Goal: Task Accomplishment & Management: Manage account settings

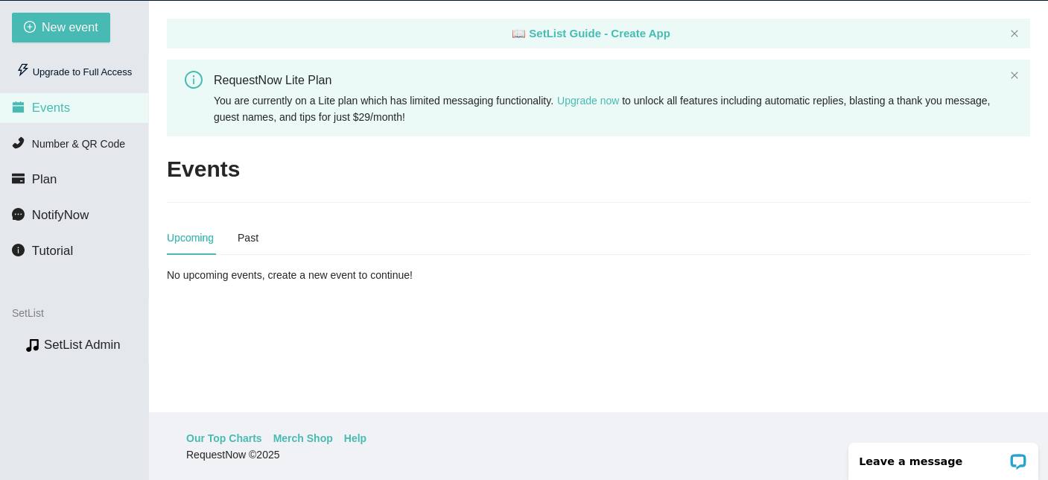
scroll to position [48, 0]
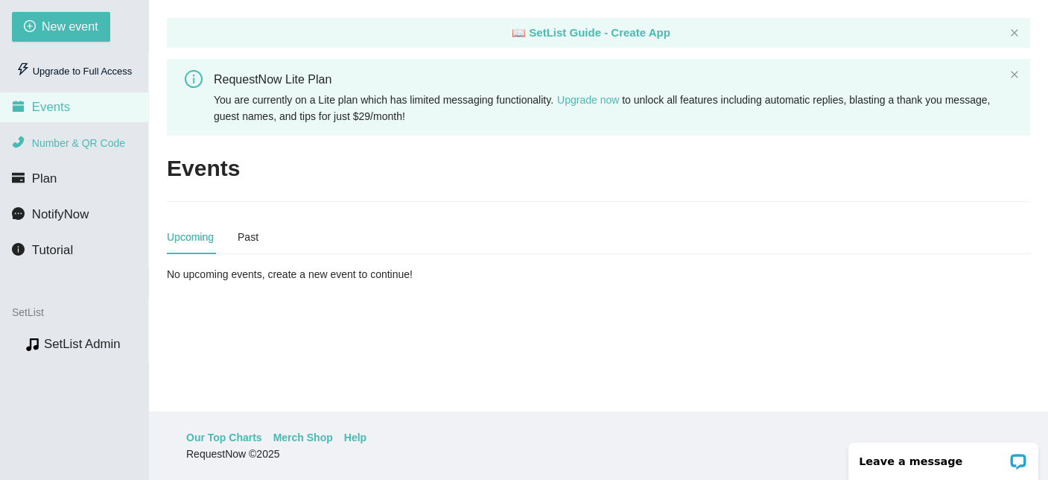
click at [67, 137] on span "Number & QR Code" at bounding box center [78, 143] width 93 height 12
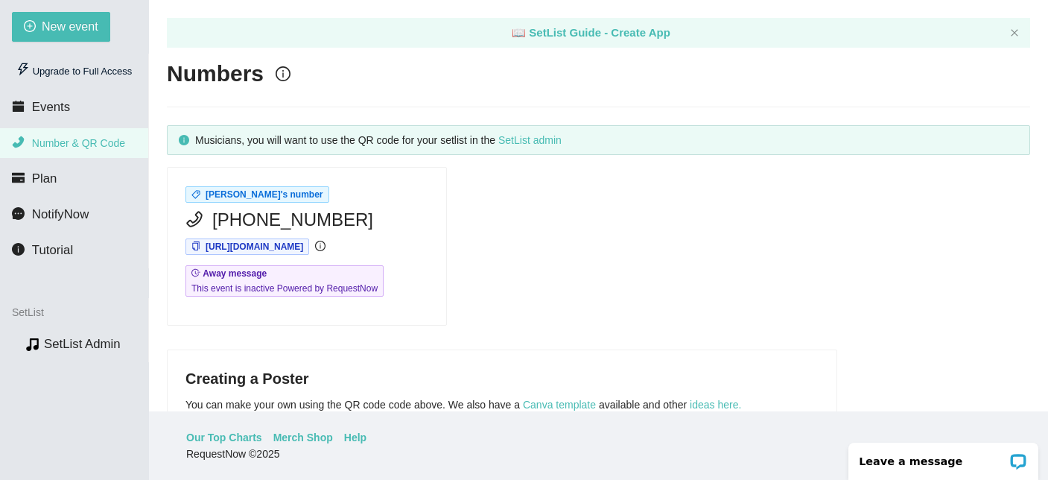
scroll to position [8, 0]
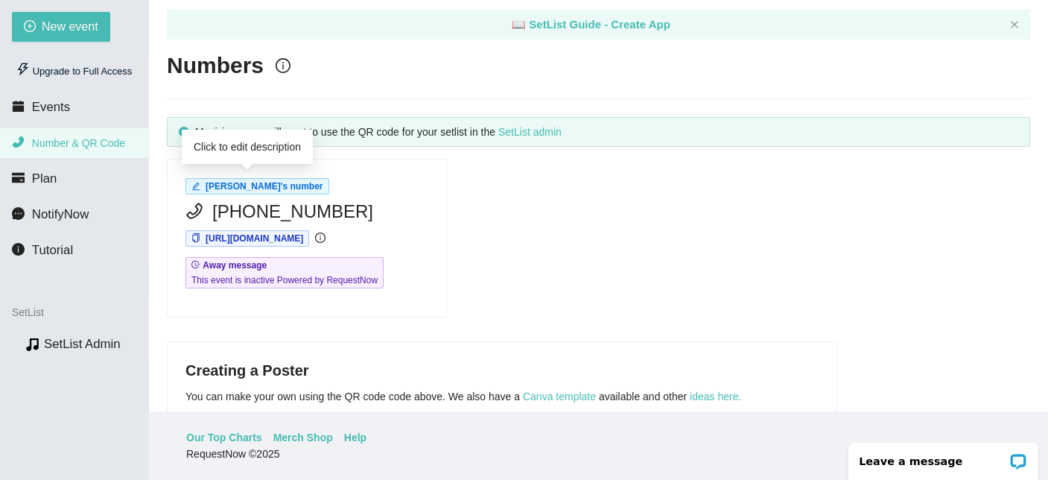
click at [277, 185] on span "John Fazio Jr's number" at bounding box center [265, 186] width 118 height 10
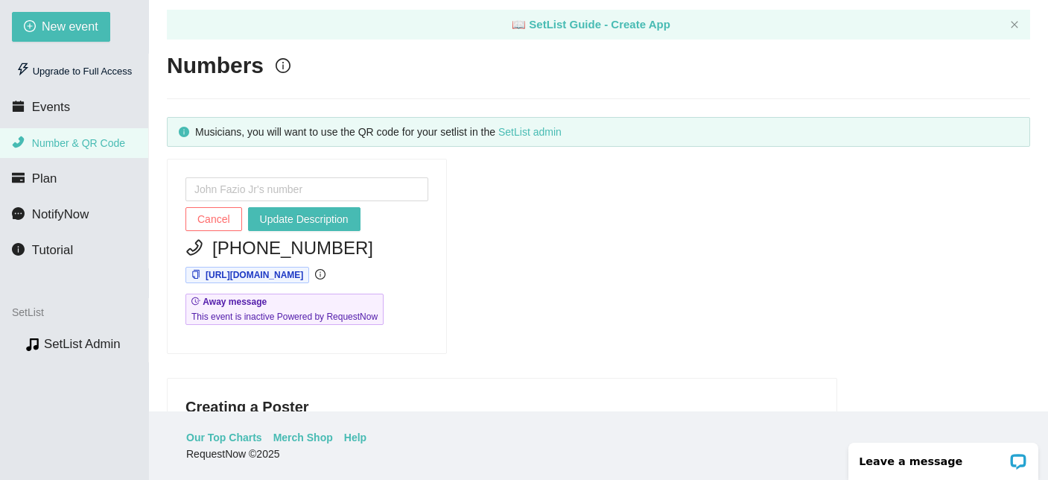
click at [477, 219] on div "Cancel Update Description (203) 318-4970 https://app.requestnow.io/jrjvbqr/next…" at bounding box center [598, 256] width 875 height 195
click at [204, 217] on span "Cancel" at bounding box center [213, 219] width 33 height 16
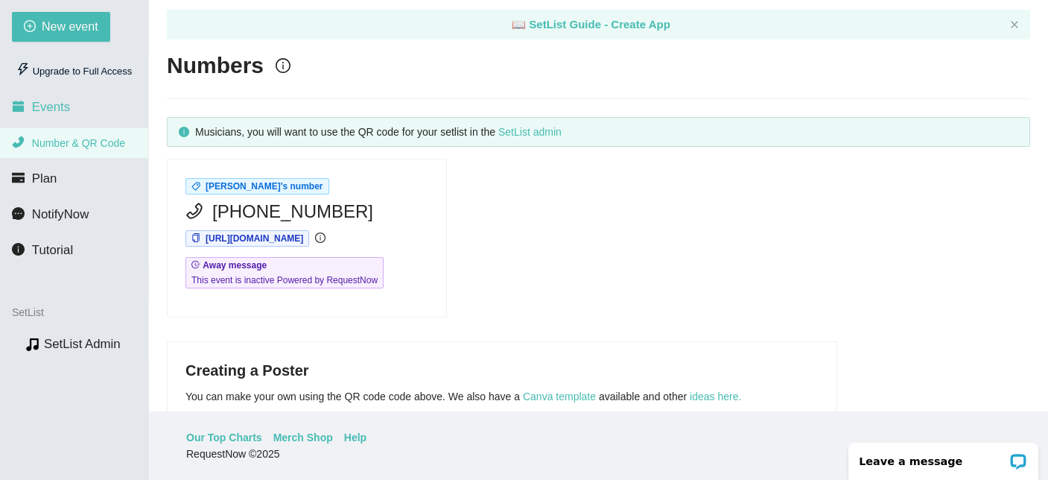
click at [65, 112] on span "Events" at bounding box center [51, 107] width 38 height 14
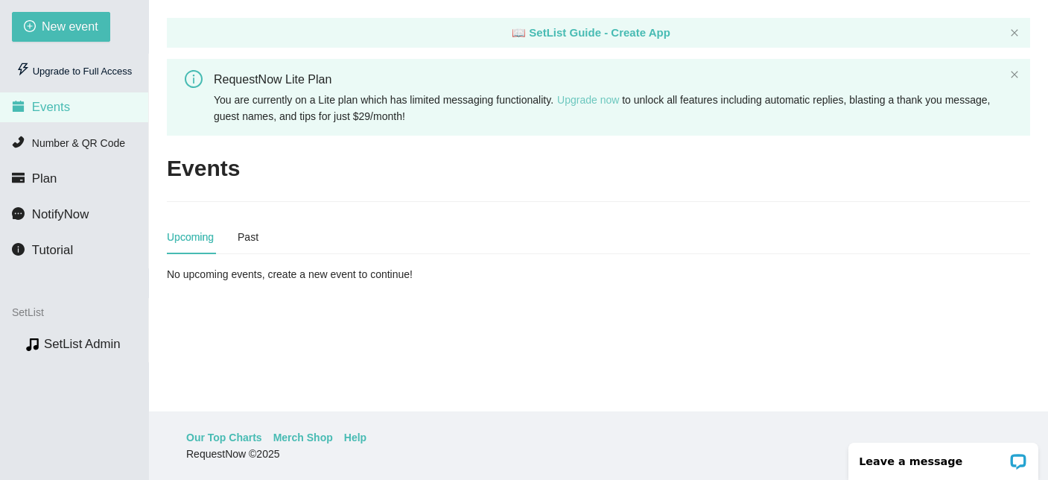
click at [615, 102] on link "Upgrade now" at bounding box center [588, 100] width 62 height 12
click at [98, 152] on li "Number & QR Code" at bounding box center [74, 143] width 148 height 30
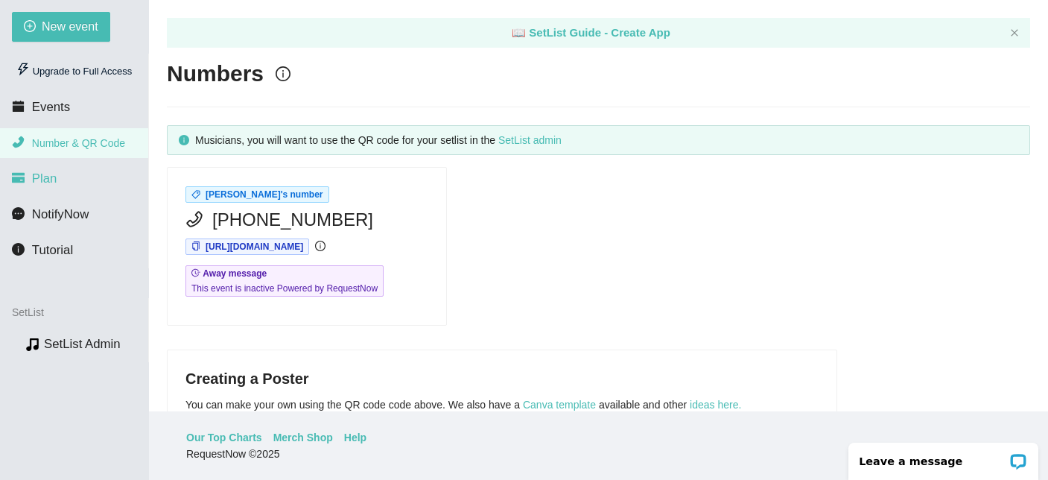
click at [51, 174] on span "Plan" at bounding box center [44, 178] width 25 height 14
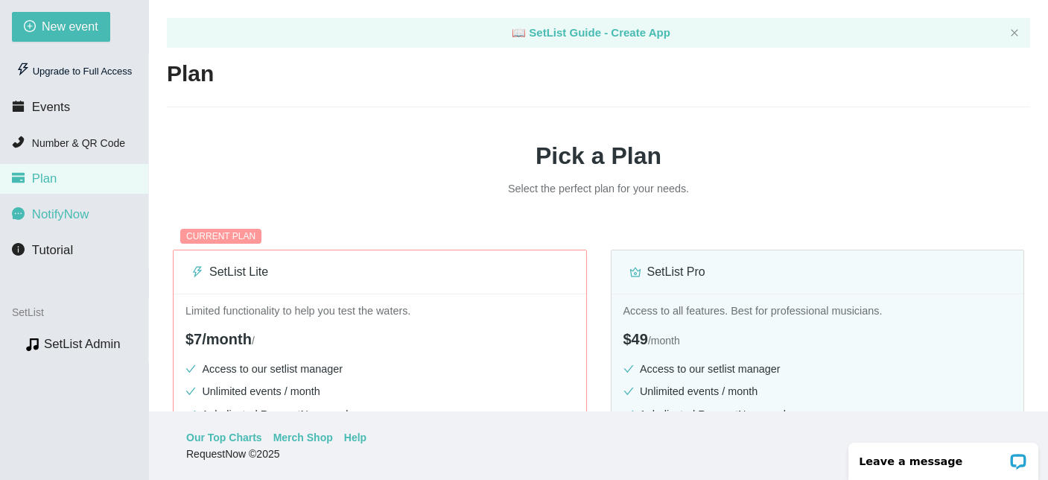
click at [58, 223] on li "NotifyNow" at bounding box center [74, 215] width 148 height 30
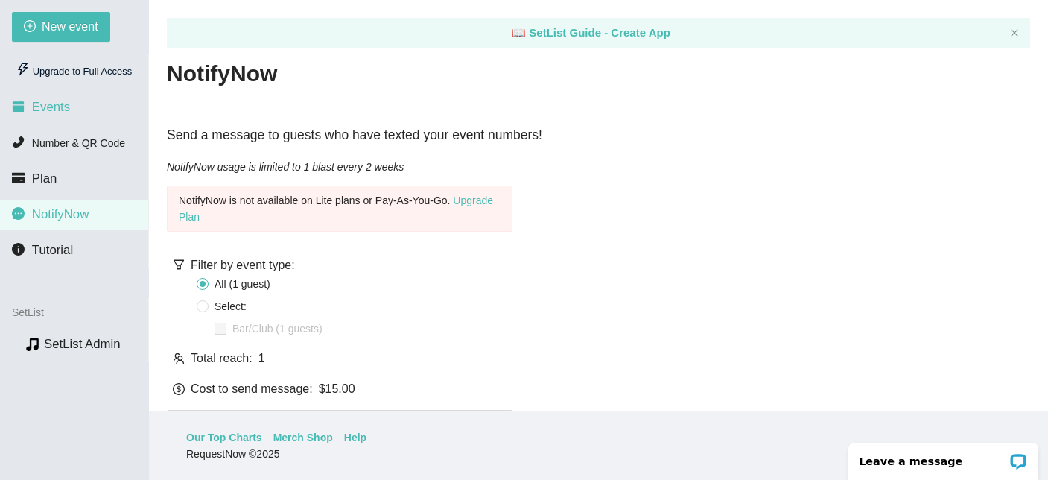
click at [54, 103] on span "Events" at bounding box center [51, 107] width 38 height 14
